Goal: Use online tool/utility

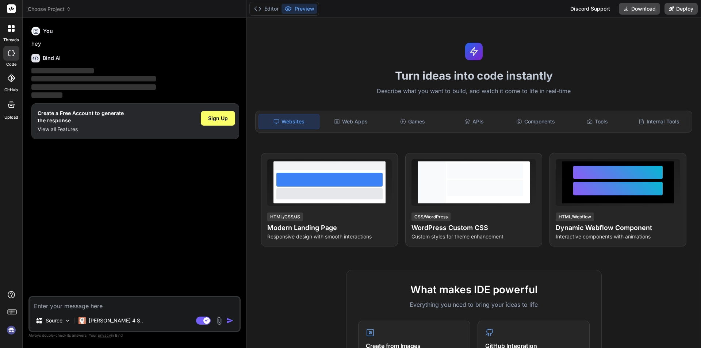
click at [12, 28] on icon at bounding box center [11, 28] width 7 height 7
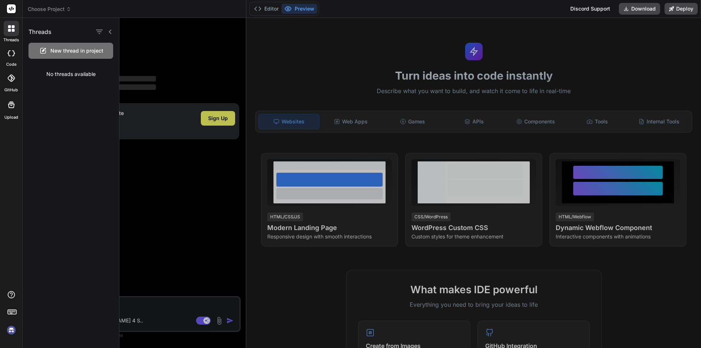
click at [13, 11] on rect at bounding box center [11, 8] width 9 height 9
click at [7, 3] on div at bounding box center [11, 9] width 22 height 18
click at [3, 30] on div "threads" at bounding box center [11, 30] width 22 height 25
click at [8, 27] on icon at bounding box center [9, 26] width 3 height 3
click at [11, 28] on icon at bounding box center [11, 28] width 7 height 7
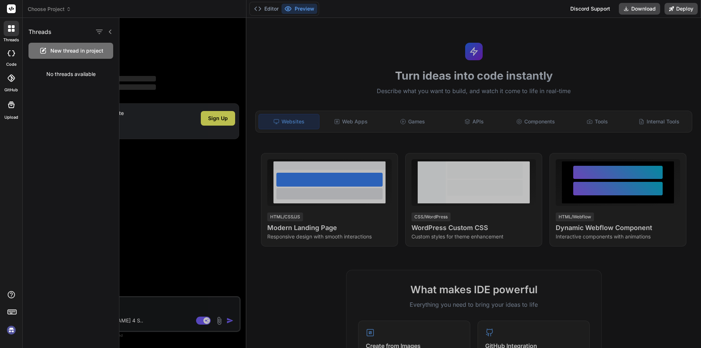
click at [111, 35] on div at bounding box center [103, 32] width 19 height 10
click at [112, 30] on icon at bounding box center [110, 32] width 6 height 6
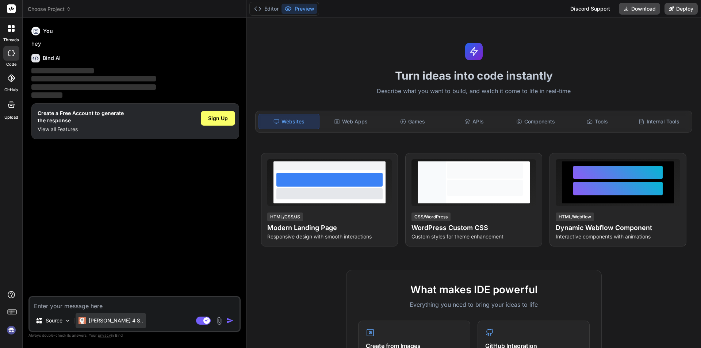
click at [112, 319] on p "[PERSON_NAME] 4 S.." at bounding box center [116, 320] width 54 height 7
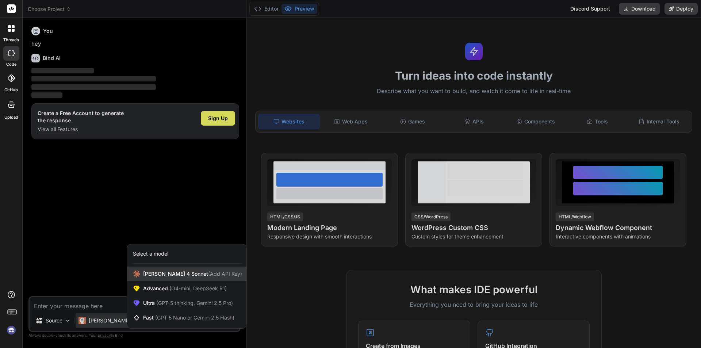
click at [184, 272] on span "[PERSON_NAME] 4 Sonnet (Add API Key)" at bounding box center [192, 273] width 99 height 7
type textarea "x"
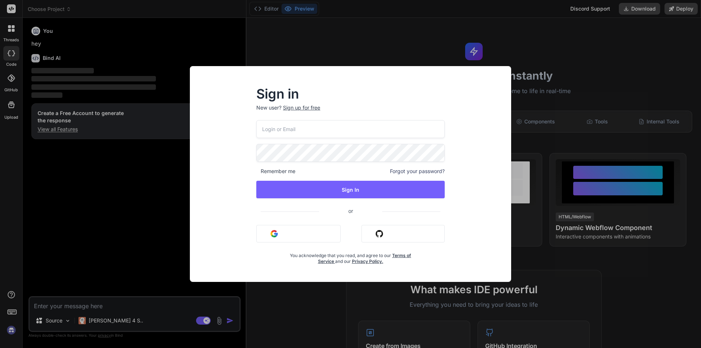
click at [157, 259] on div "Sign in New user? Sign up for free Remember me Forgot your password? Sign In or…" at bounding box center [350, 174] width 701 height 348
